Goal: Information Seeking & Learning: Learn about a topic

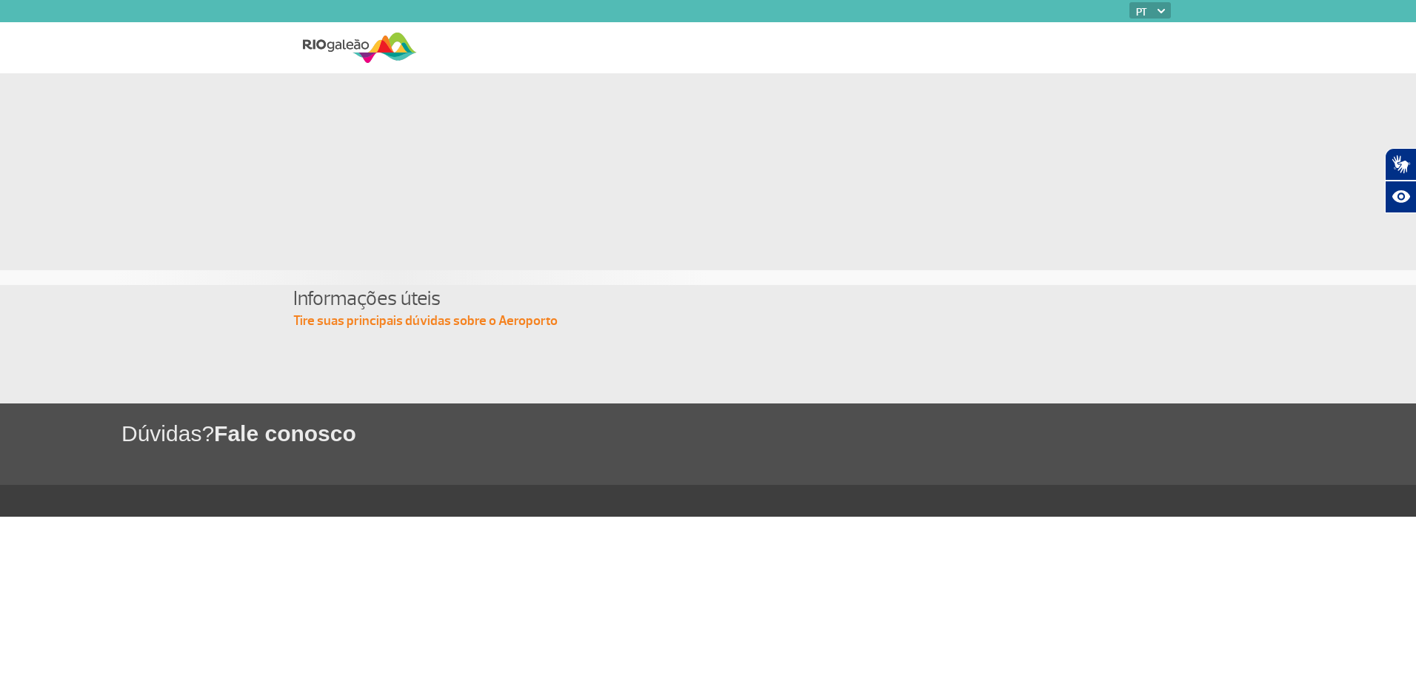
click at [352, 48] on img at bounding box center [360, 48] width 114 height 36
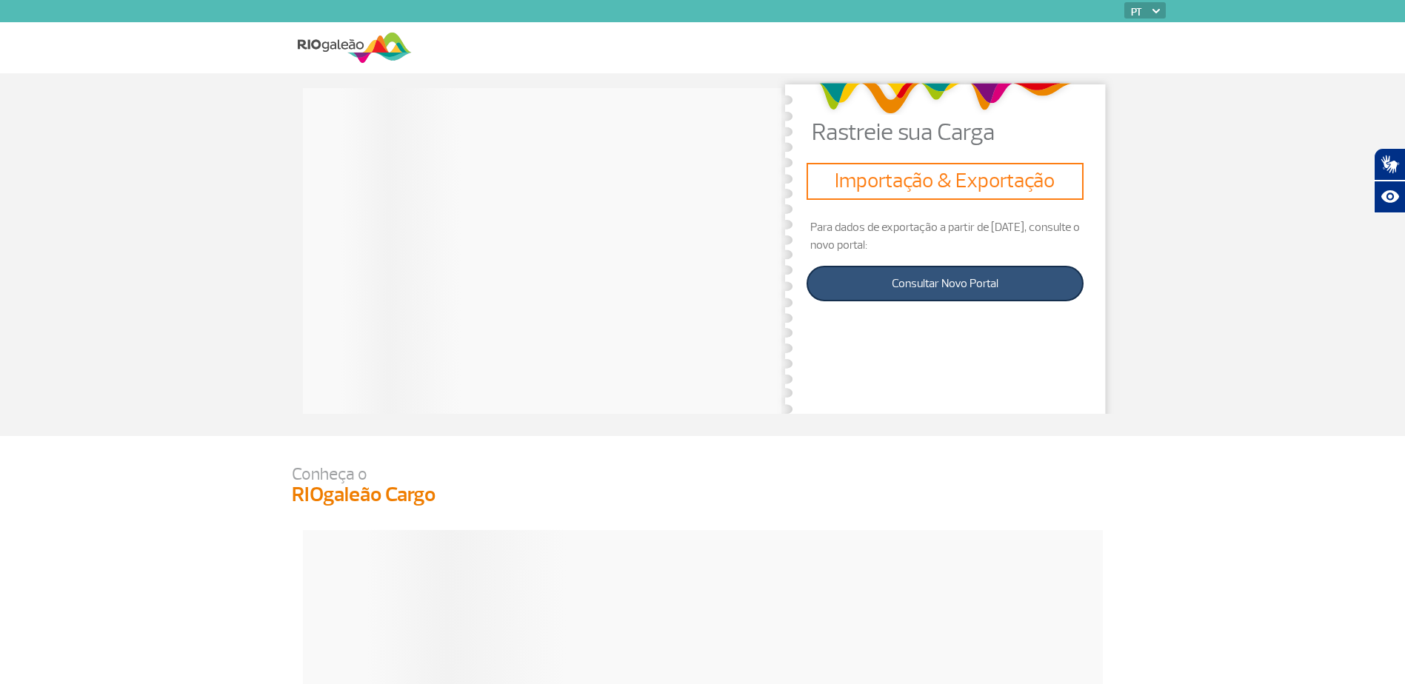
click at [909, 299] on link "Consultar Novo Portal" at bounding box center [944, 284] width 276 height 36
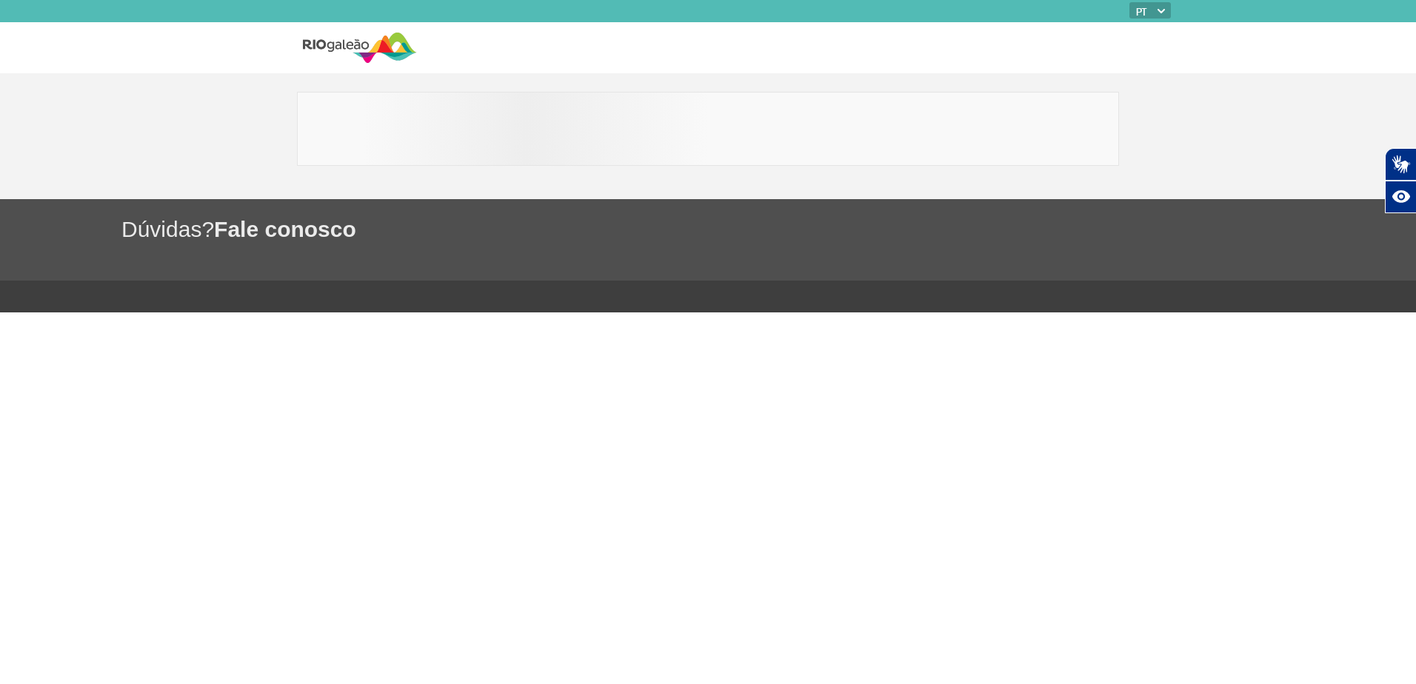
click at [738, 138] on div at bounding box center [708, 129] width 822 height 74
click at [607, 127] on div at bounding box center [708, 129] width 822 height 74
click at [372, 55] on img at bounding box center [360, 48] width 114 height 36
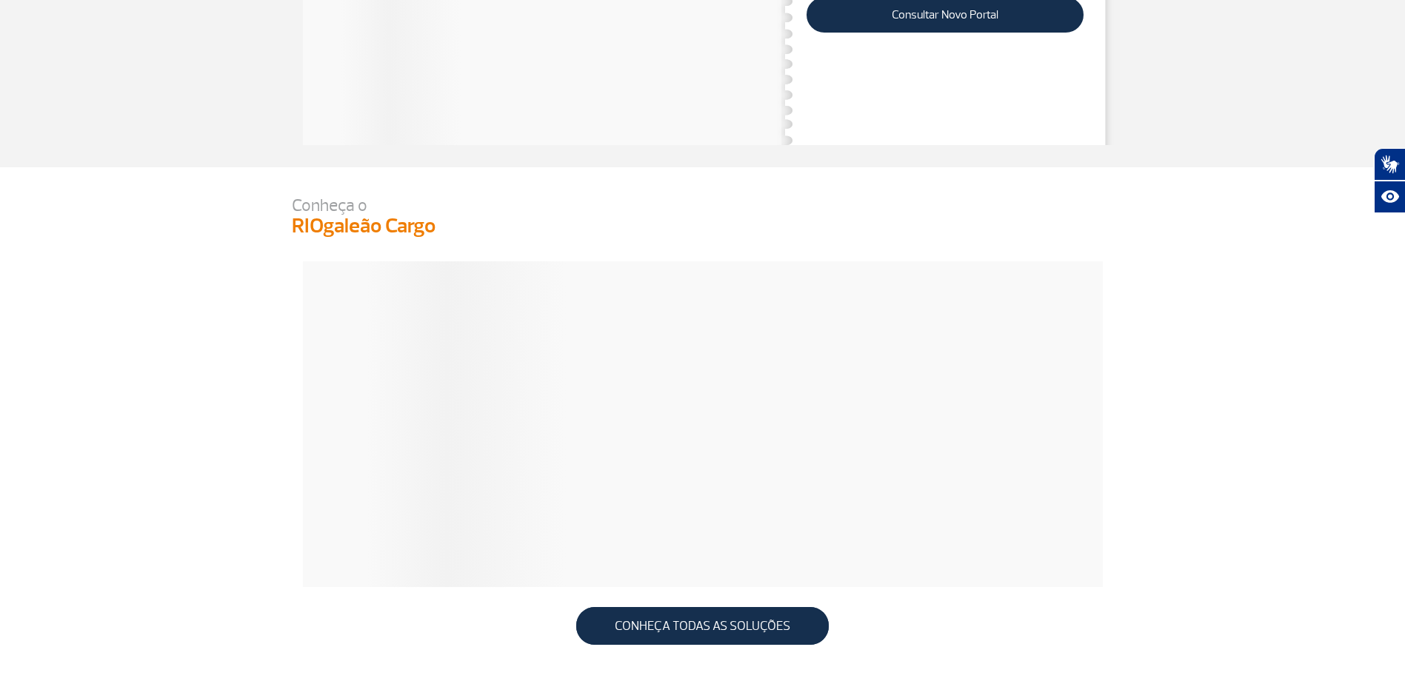
scroll to position [295, 0]
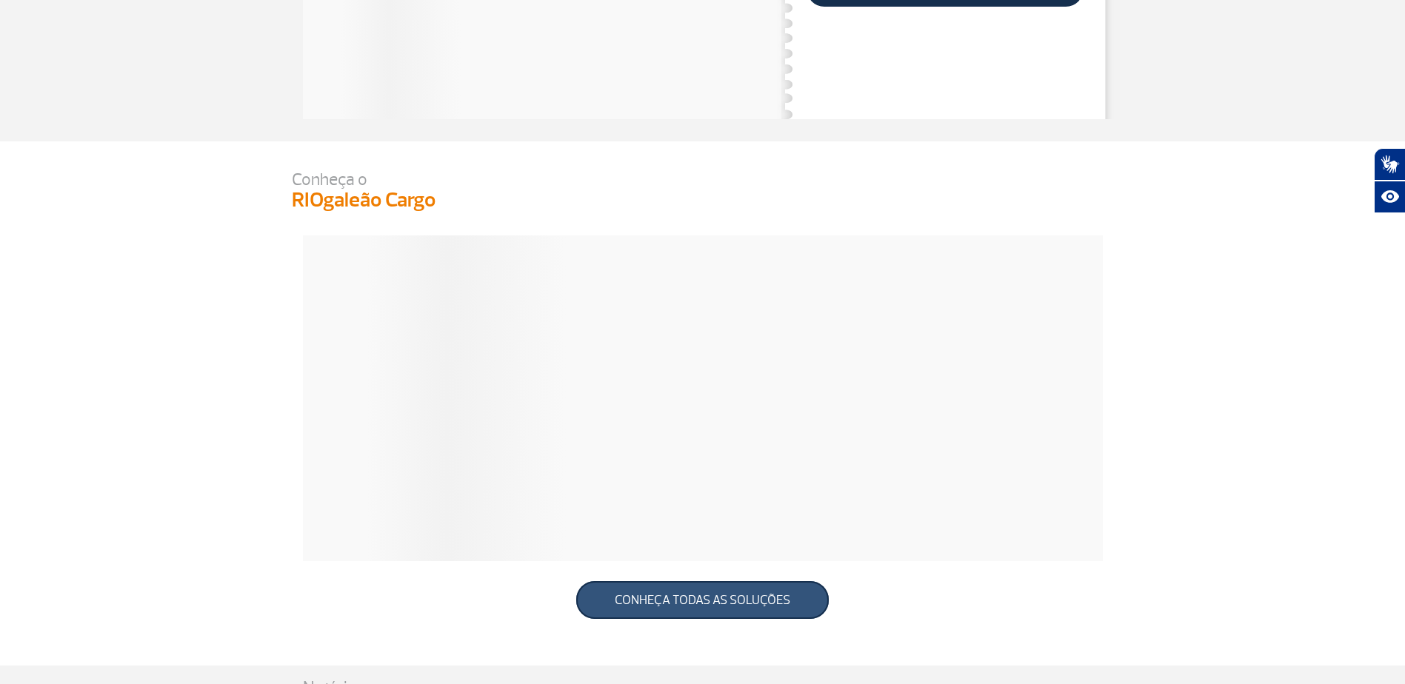
click at [656, 595] on link "CONHEÇA TODAS AS SOLUÇÕES" at bounding box center [702, 600] width 253 height 38
